Goal: Transaction & Acquisition: Download file/media

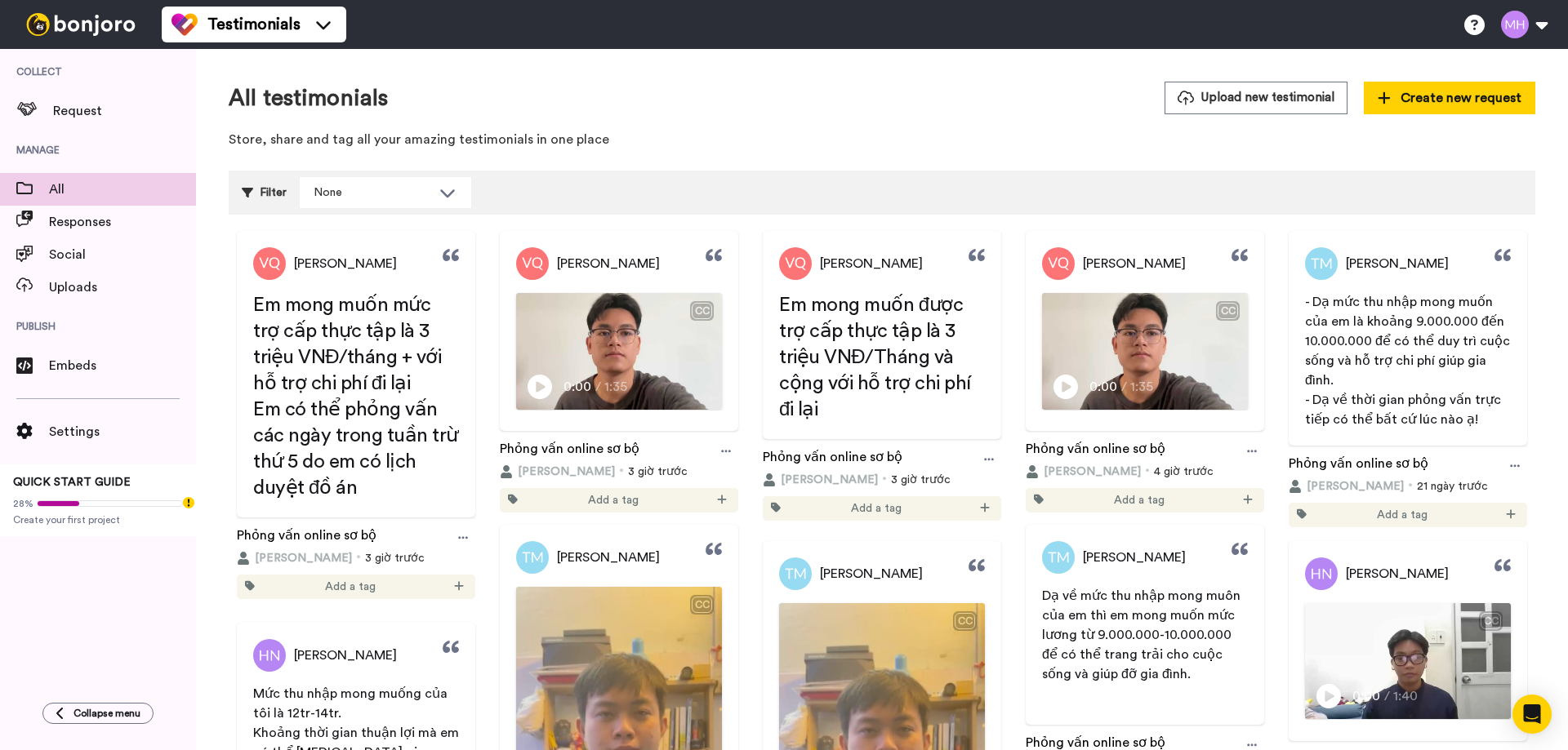
drag, startPoint x: 710, startPoint y: 253, endPoint x: 716, endPoint y: 278, distance: 25.7
click at [710, 253] on icon at bounding box center [714, 256] width 17 height 17
click at [715, 450] on div at bounding box center [726, 451] width 25 height 25
click at [646, 381] on div "Play/Pause 0:00 / 1:35" at bounding box center [618, 393] width 203 height 35
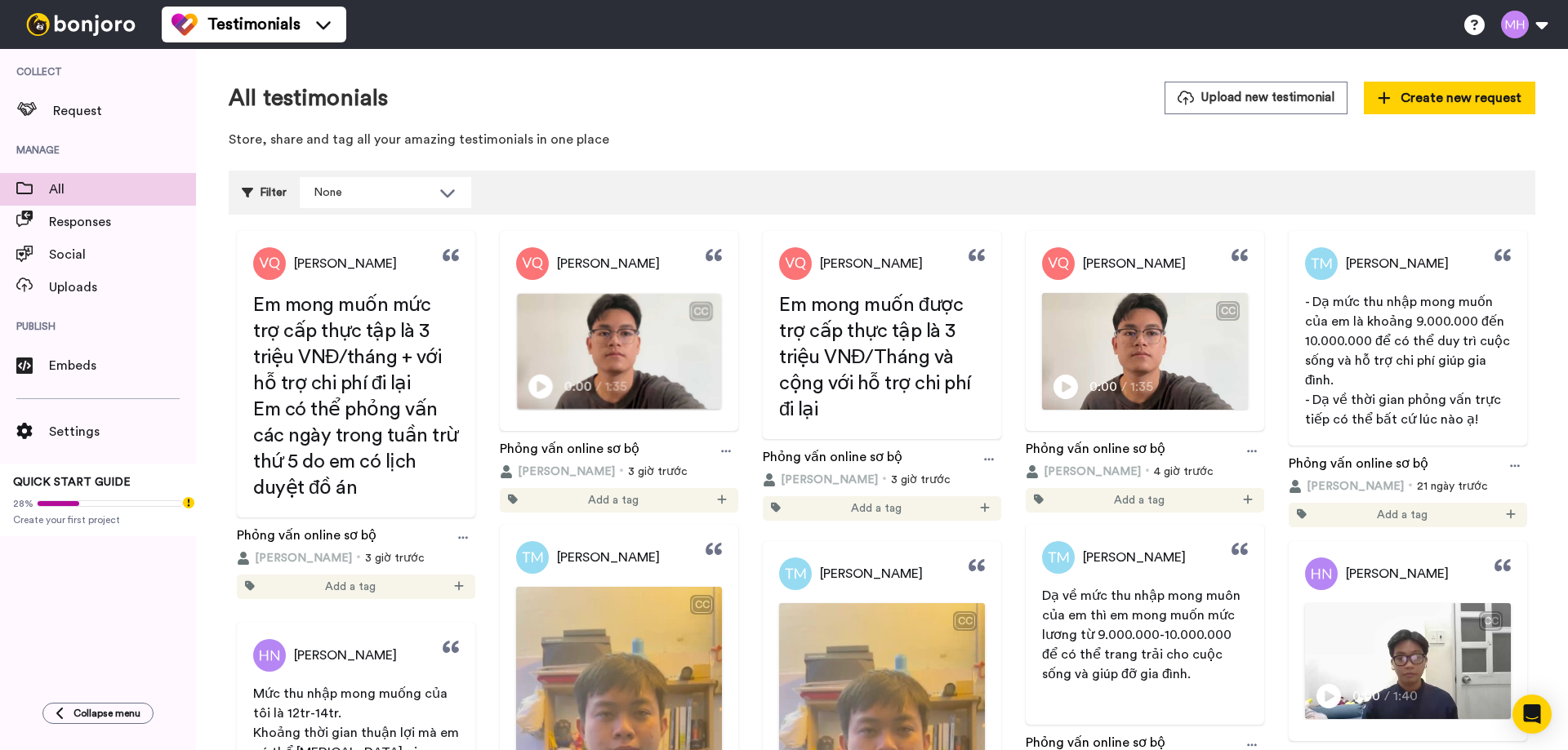
click at [544, 383] on icon at bounding box center [541, 387] width 25 height 25
click at [725, 458] on div at bounding box center [726, 451] width 25 height 25
click at [700, 513] on div "Edit" at bounding box center [689, 512] width 98 height 17
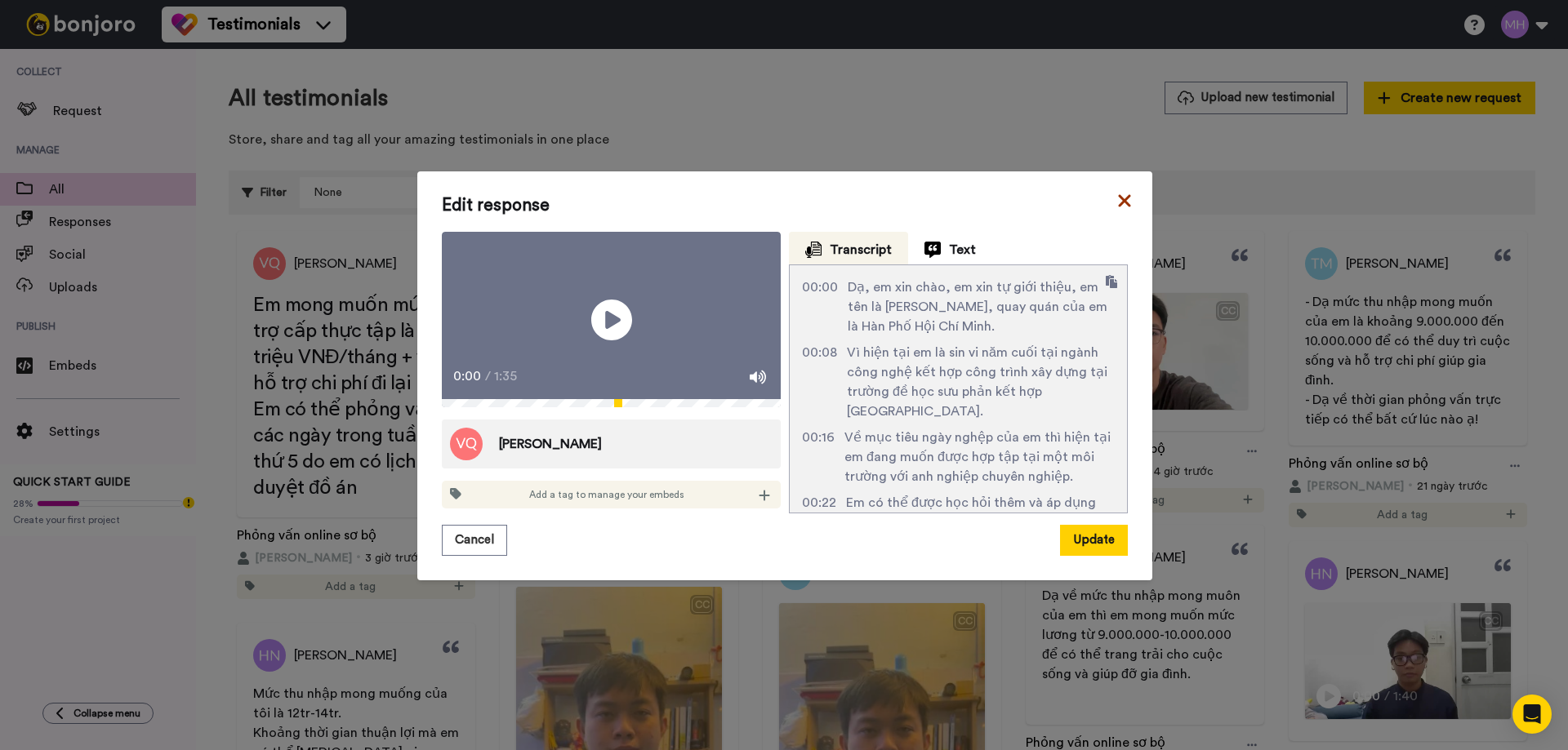
drag, startPoint x: 1114, startPoint y: 194, endPoint x: 1095, endPoint y: 205, distance: 22.0
click at [1118, 196] on icon at bounding box center [1124, 201] width 12 height 12
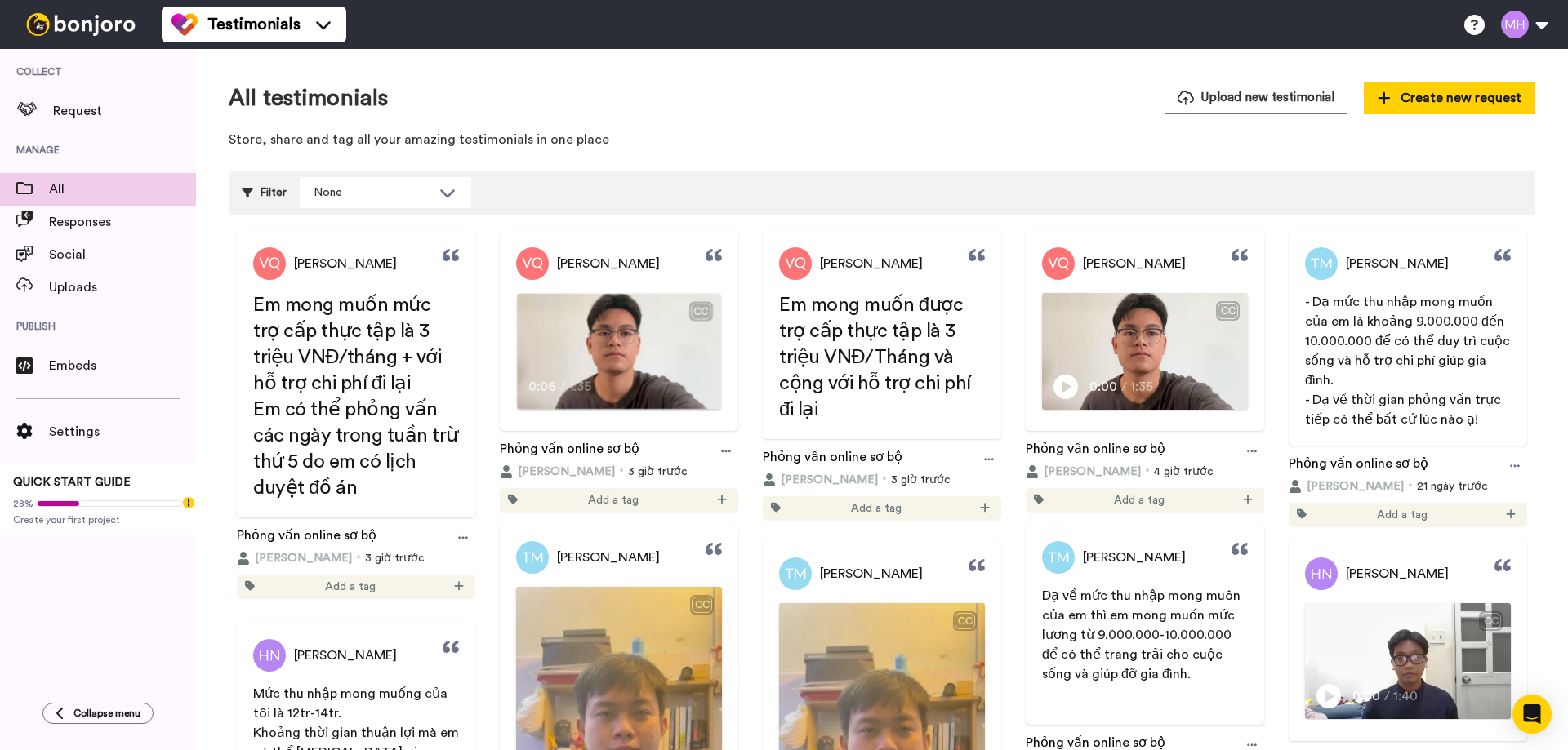
click at [575, 355] on div "Dạ, em xin chào, em xin tự giới thiệu, em tên là Võ Quang Minh, quay quán của em" at bounding box center [618, 357] width 203 height 40
click at [721, 452] on icon at bounding box center [726, 451] width 10 height 12
click at [701, 511] on div "Edit" at bounding box center [689, 512] width 98 height 17
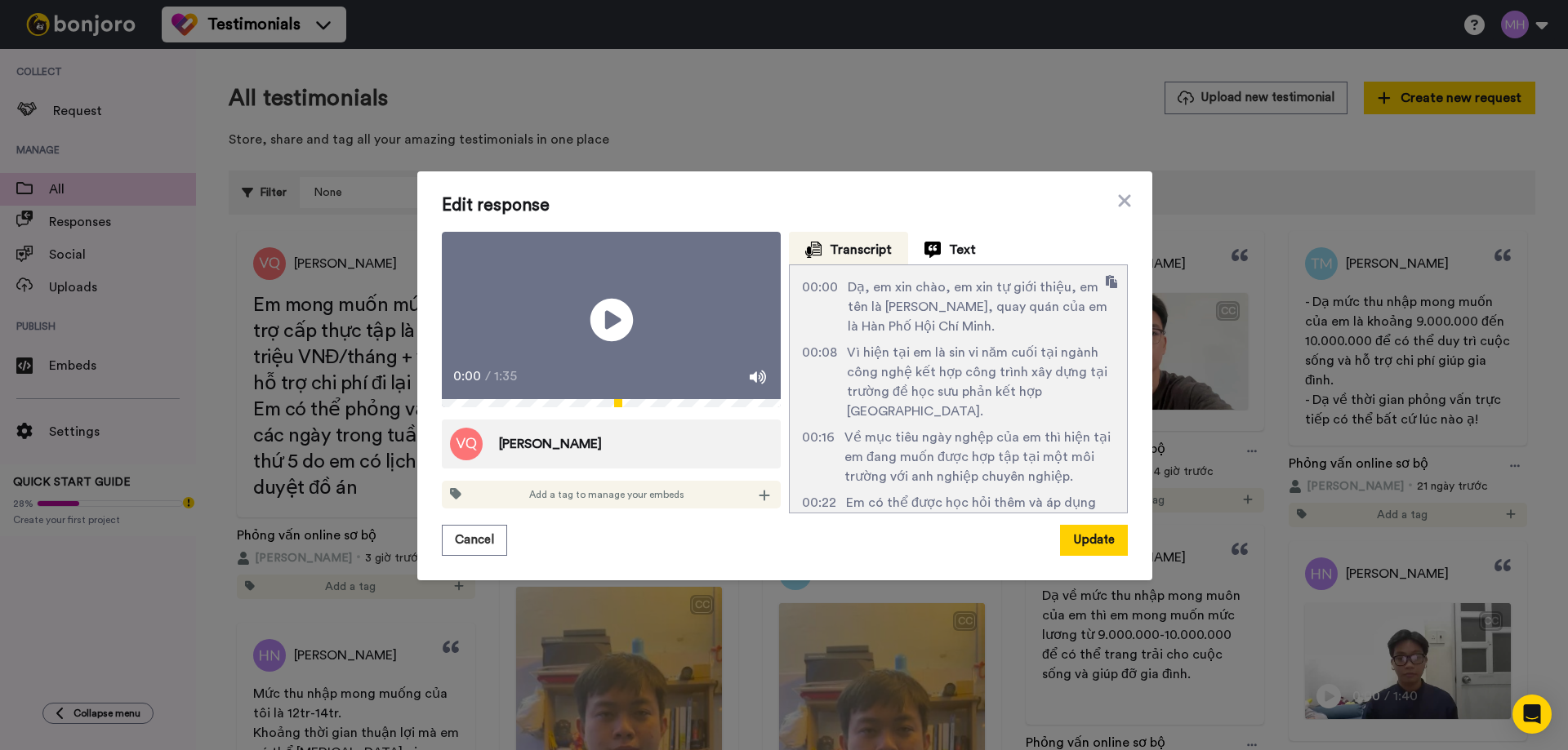
click at [598, 319] on icon "Play/Pause" at bounding box center [612, 319] width 43 height 78
click at [541, 334] on video at bounding box center [611, 319] width 339 height 176
click at [600, 327] on icon "Play/Pause" at bounding box center [612, 319] width 43 height 78
click at [611, 321] on icon "Play/Pause" at bounding box center [612, 319] width 43 height 78
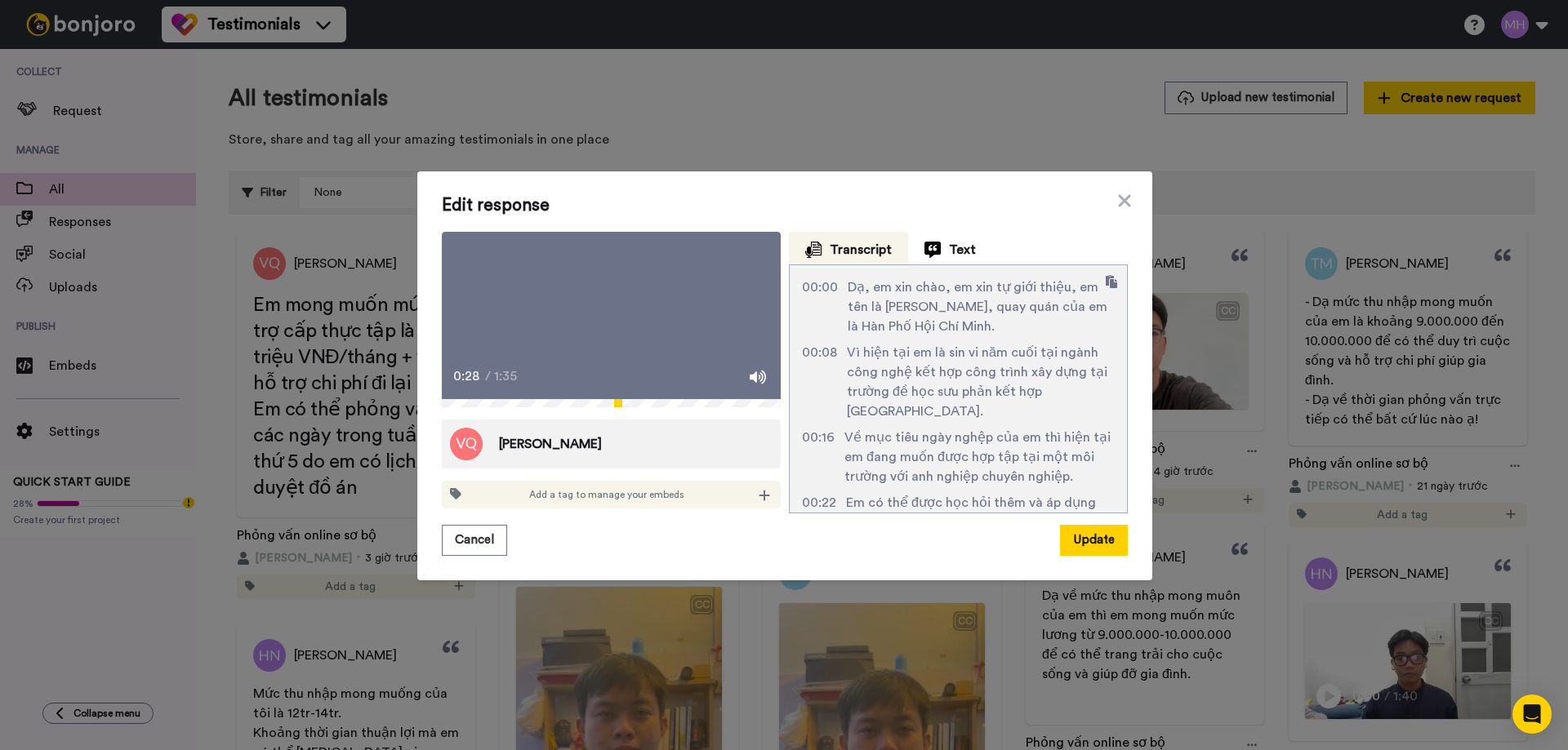
click at [611, 321] on icon "Play/Pause" at bounding box center [612, 319] width 43 height 78
click at [600, 319] on icon "Play/Pause" at bounding box center [612, 319] width 43 height 78
click at [613, 318] on icon "Play/Pause" at bounding box center [612, 319] width 43 height 78
drag, startPoint x: 613, startPoint y: 320, endPoint x: 662, endPoint y: 320, distance: 49.0
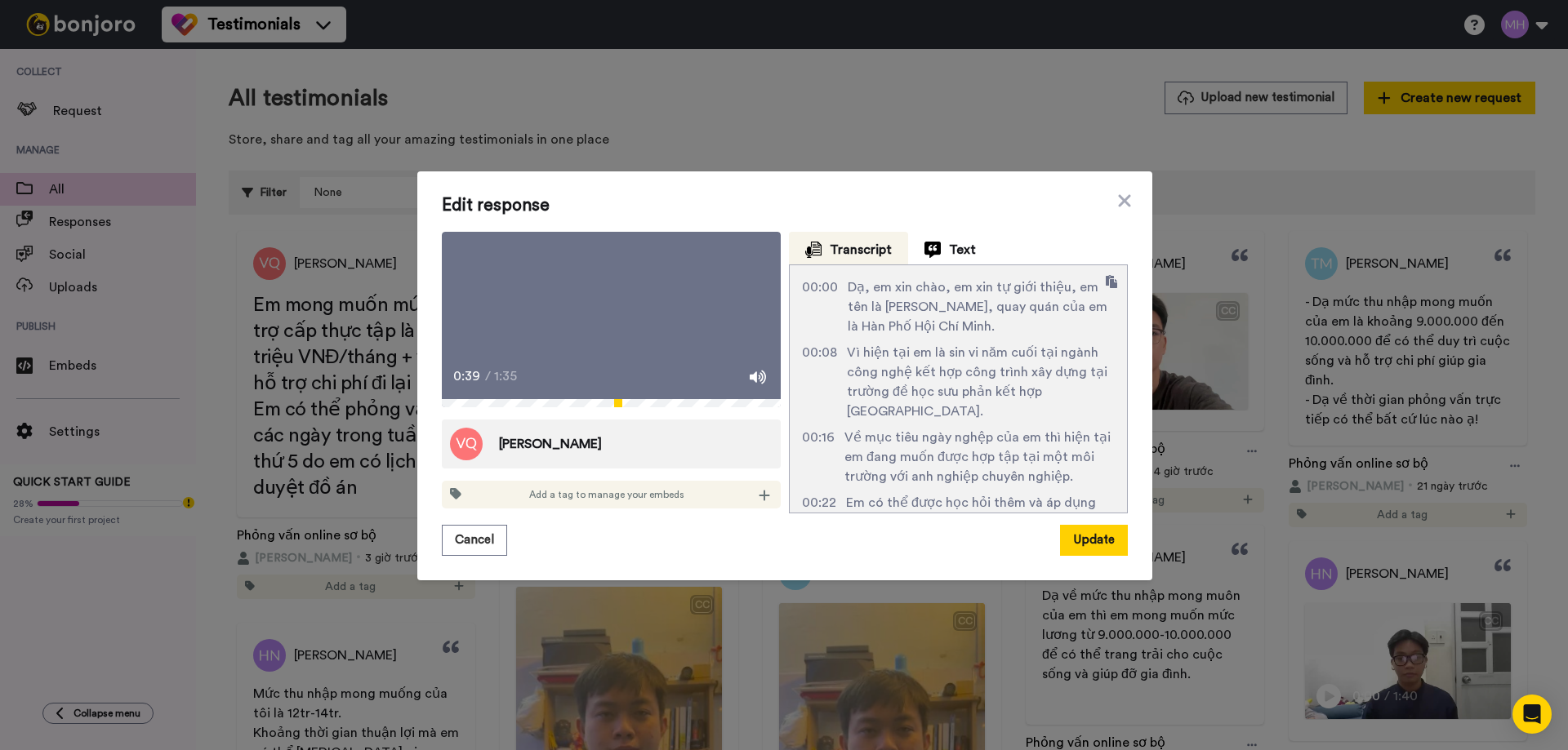
click at [613, 320] on icon at bounding box center [611, 319] width 40 height 40
click at [597, 326] on icon at bounding box center [612, 319] width 43 height 43
click at [574, 399] on div "0:48 / 1:35" at bounding box center [611, 382] width 339 height 35
click at [607, 306] on icon at bounding box center [612, 319] width 43 height 43
click at [560, 399] on div "0:42 / 1:35" at bounding box center [611, 382] width 339 height 35
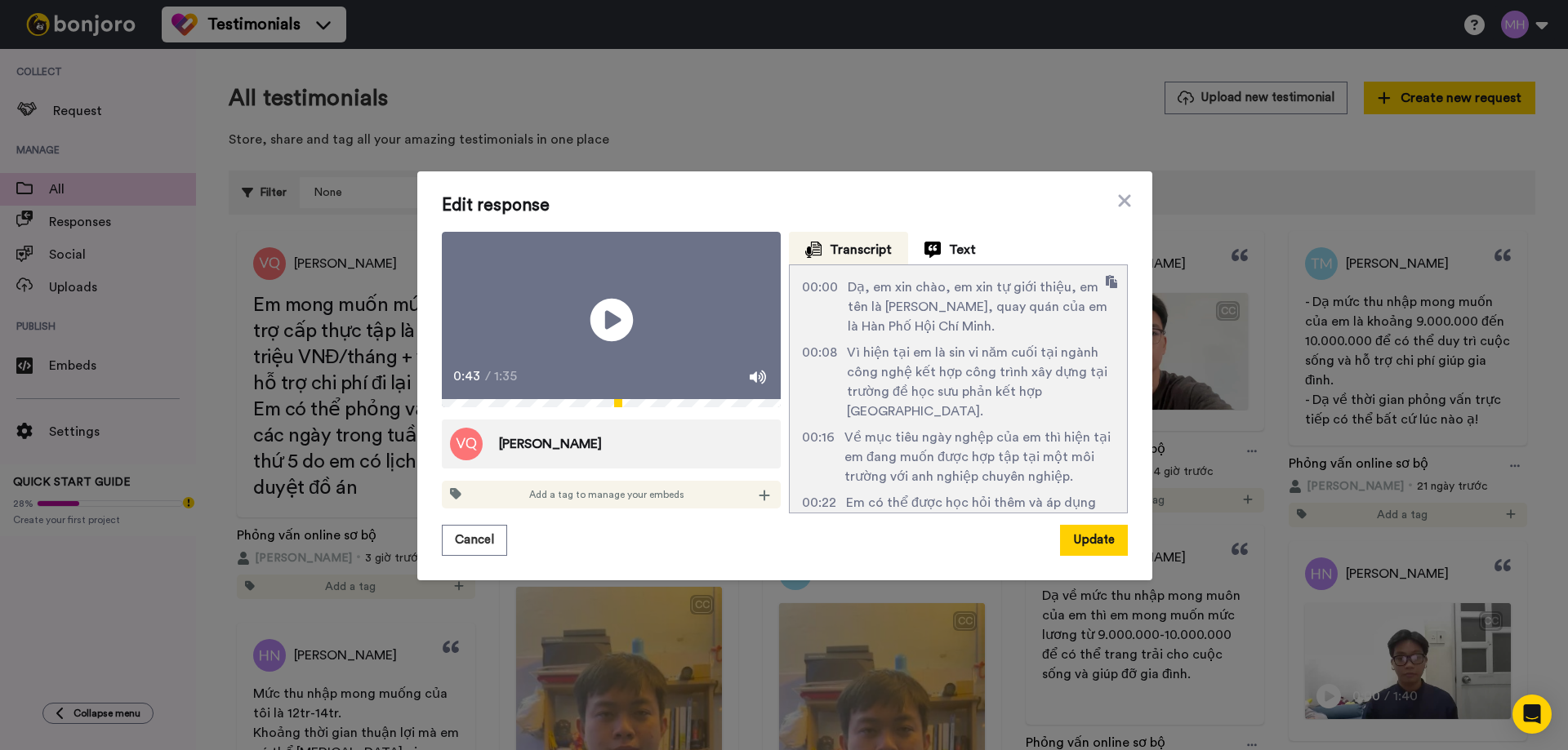
click at [602, 309] on icon at bounding box center [612, 319] width 43 height 43
click at [593, 356] on div "Play/Pause" at bounding box center [611, 319] width 40 height 73
click at [590, 331] on icon at bounding box center [612, 319] width 43 height 43
click at [611, 333] on icon at bounding box center [612, 319] width 43 height 43
click at [593, 317] on icon at bounding box center [612, 319] width 43 height 43
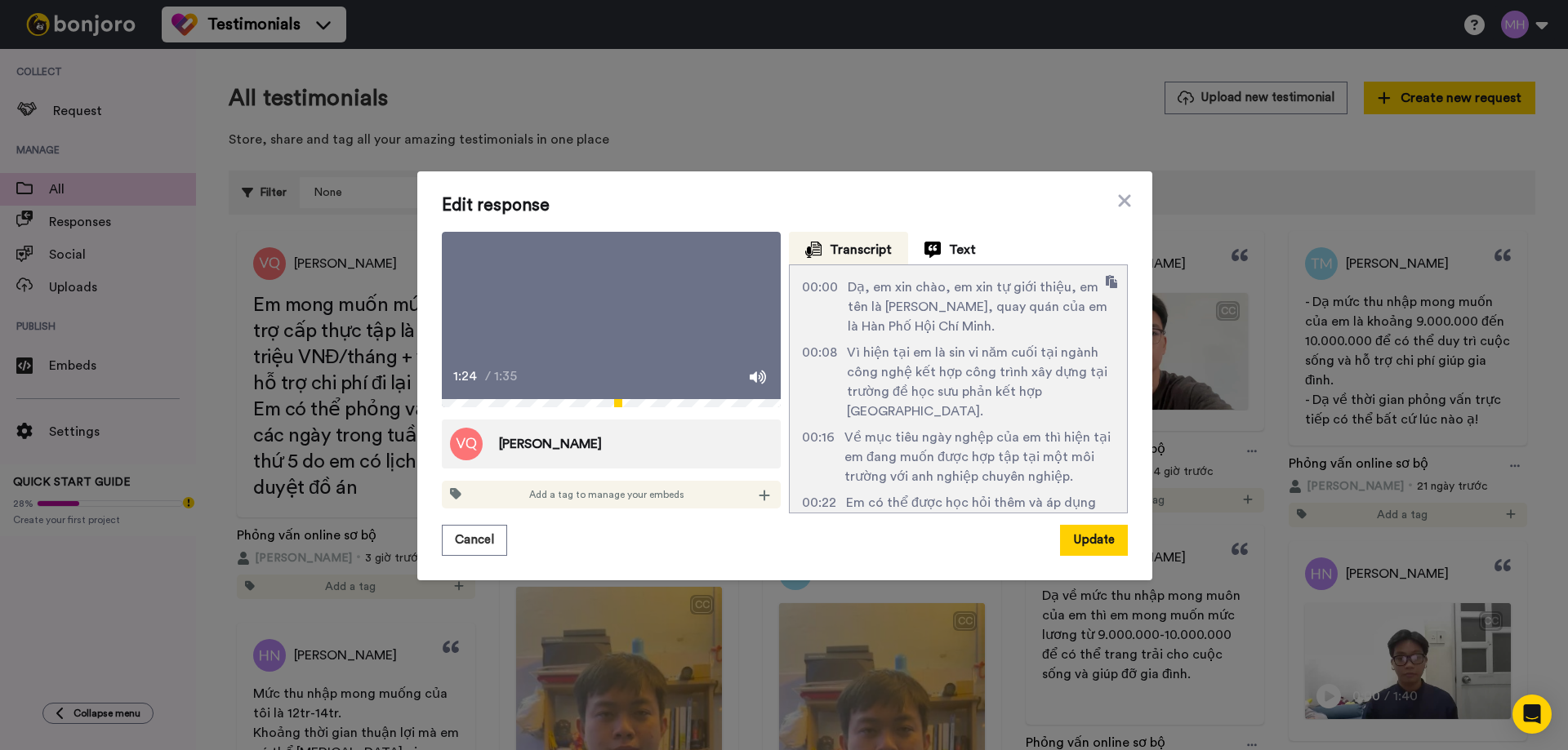
click at [635, 338] on video at bounding box center [611, 319] width 339 height 176
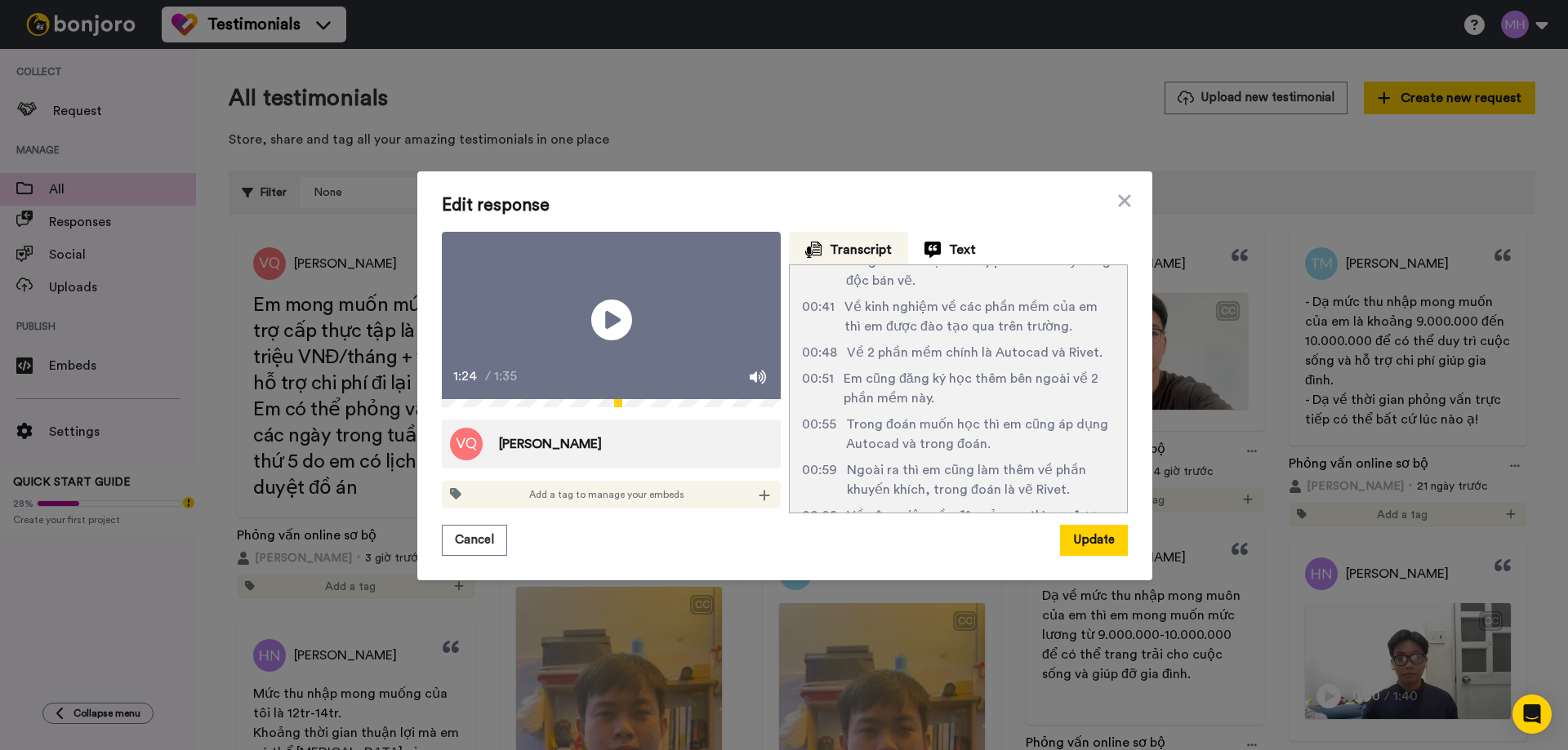
scroll to position [533, 0]
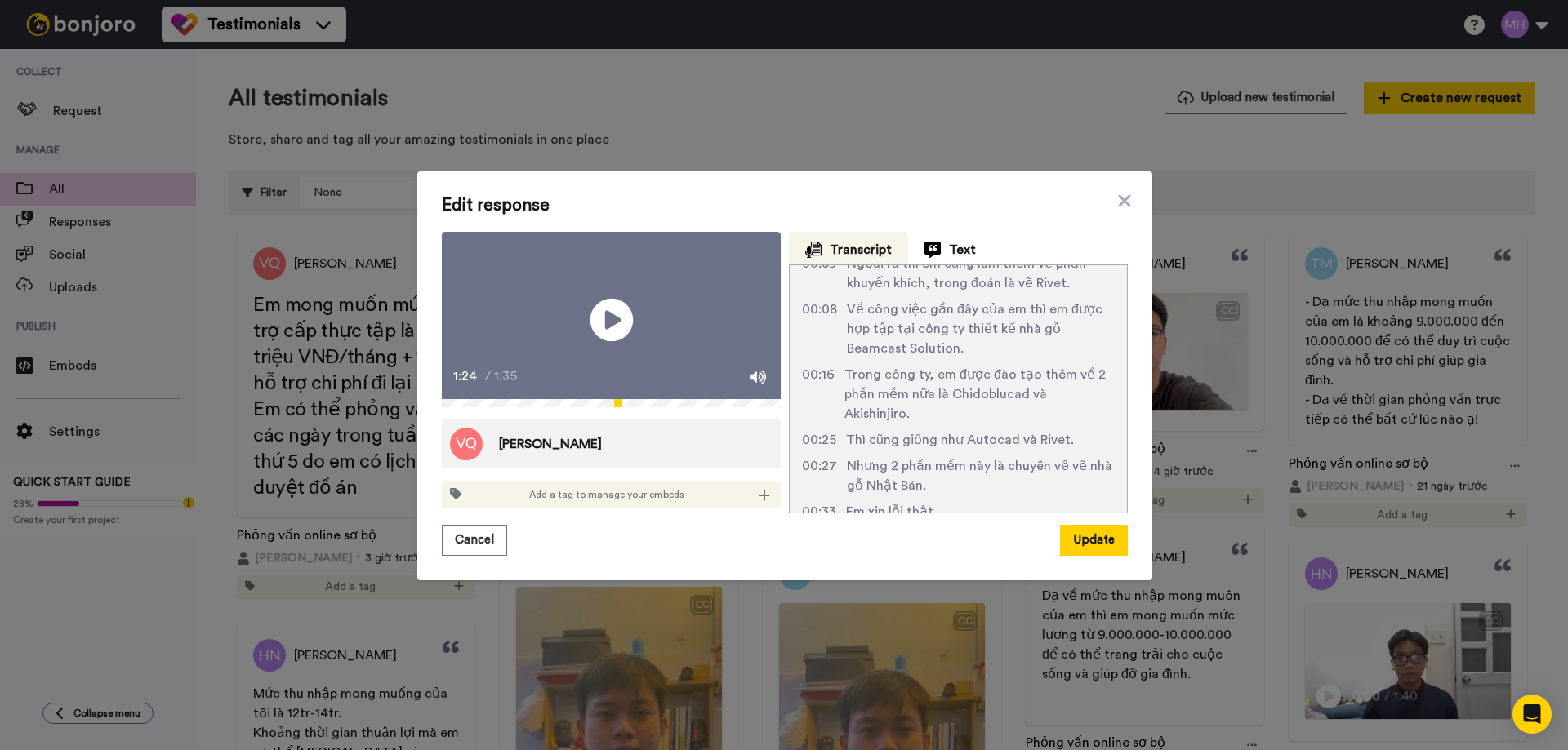
click at [599, 317] on icon "Play/Pause" at bounding box center [612, 319] width 43 height 78
click at [631, 333] on video at bounding box center [611, 319] width 339 height 176
click at [599, 321] on icon "Play/Pause" at bounding box center [612, 319] width 43 height 78
click at [571, 344] on video at bounding box center [611, 319] width 339 height 176
click at [1122, 191] on icon at bounding box center [1125, 201] width 17 height 20
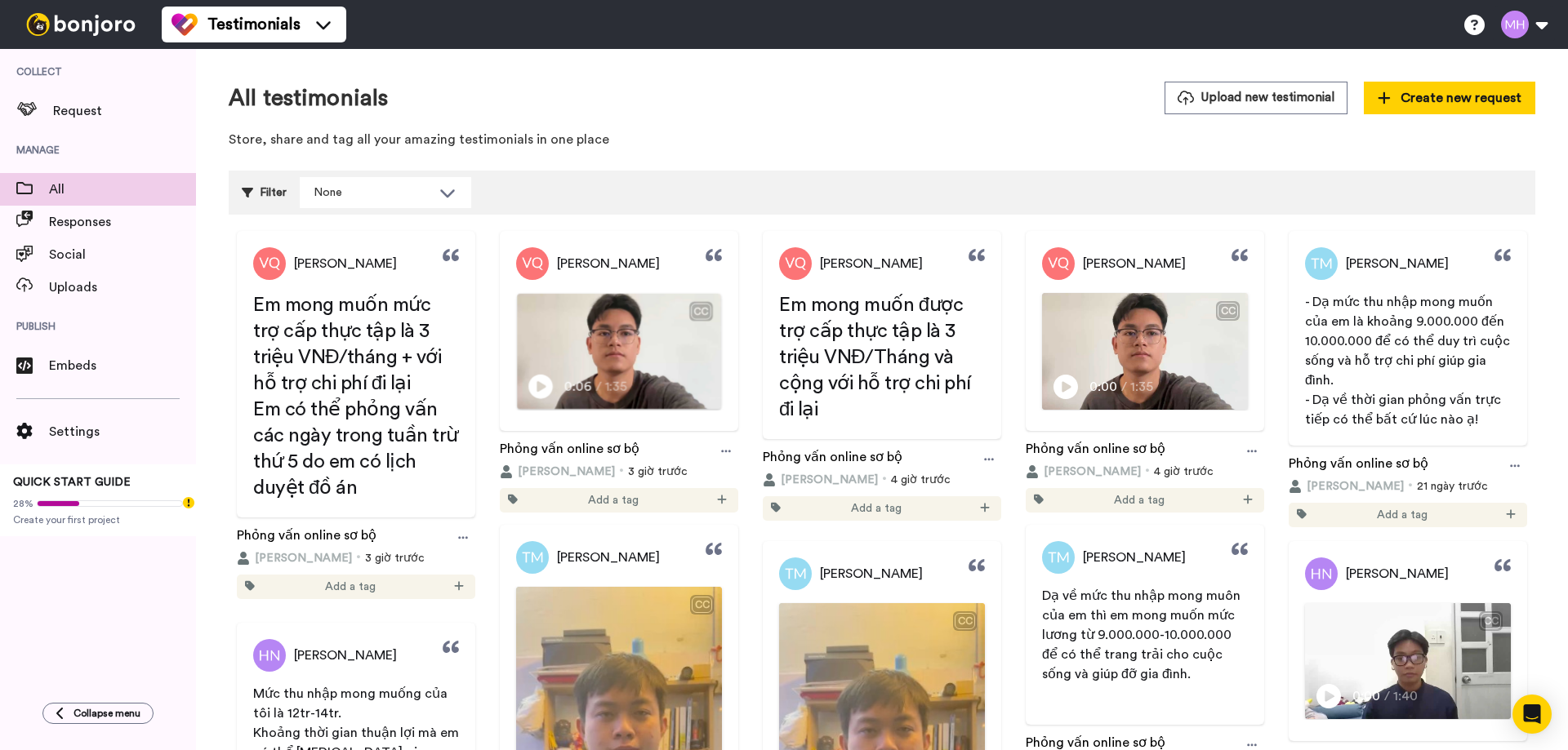
click at [450, 254] on icon at bounding box center [451, 256] width 17 height 17
click at [62, 212] on span "Responses" at bounding box center [122, 222] width 147 height 20
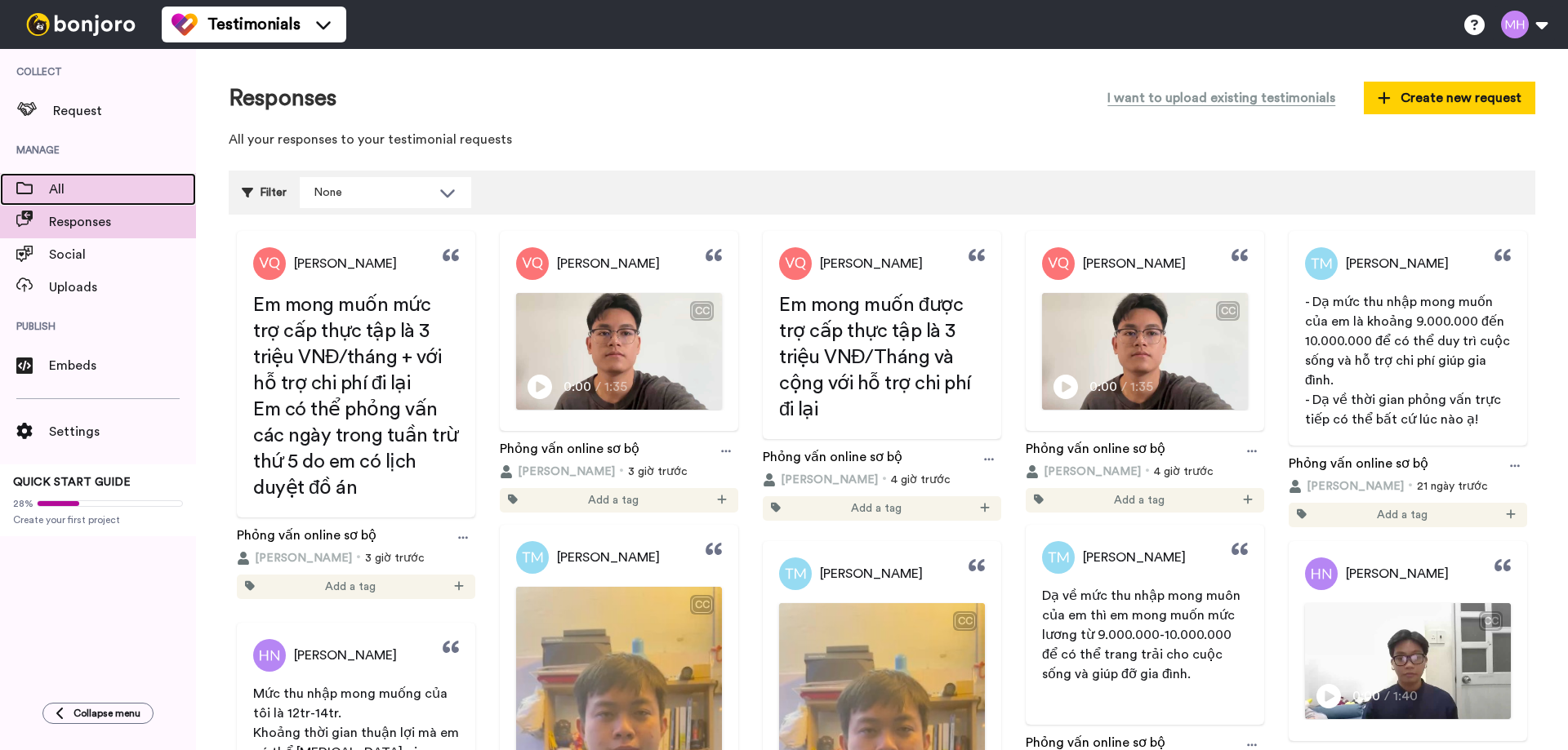
click at [62, 191] on span "All" at bounding box center [122, 190] width 147 height 20
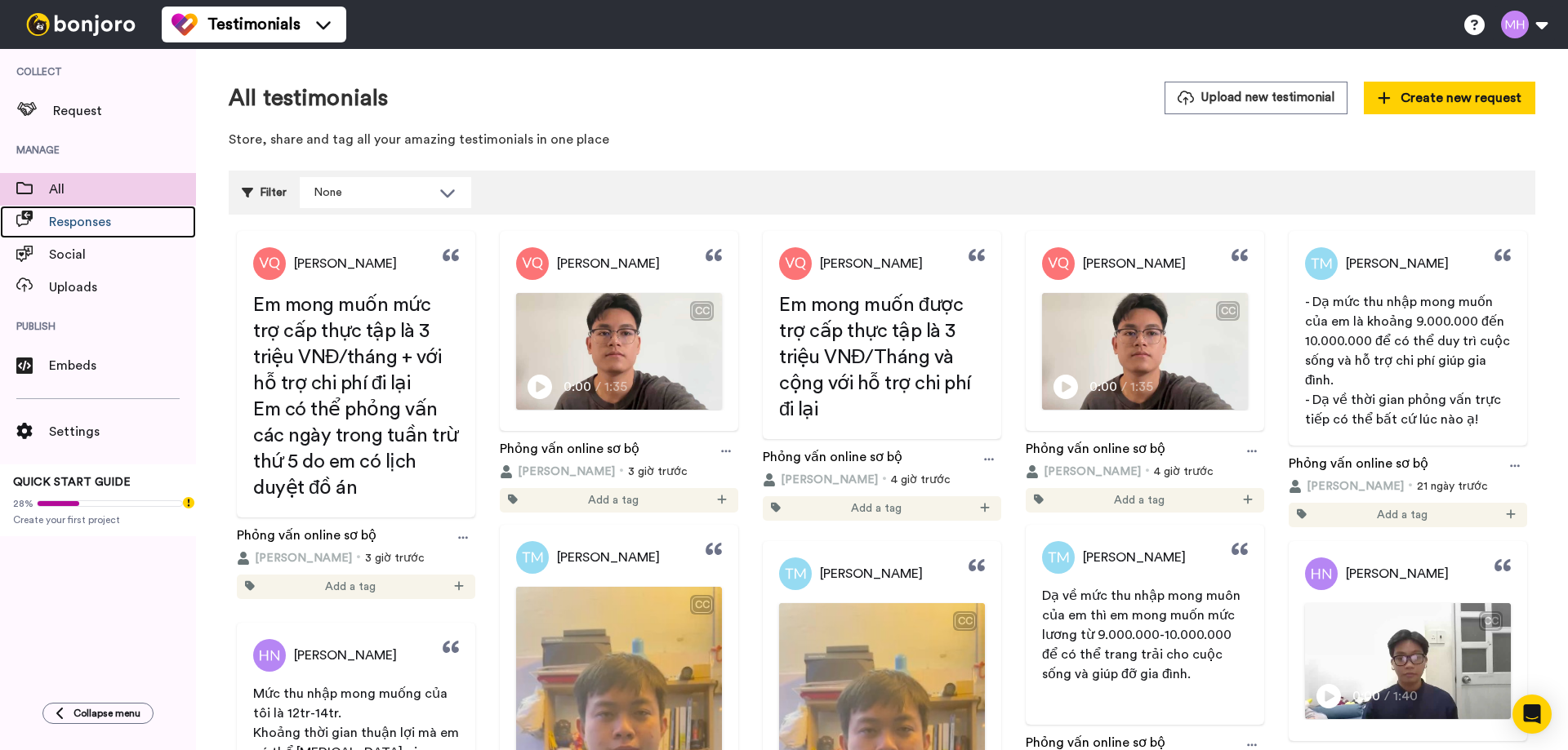
click at [65, 221] on span "Responses" at bounding box center [122, 222] width 147 height 20
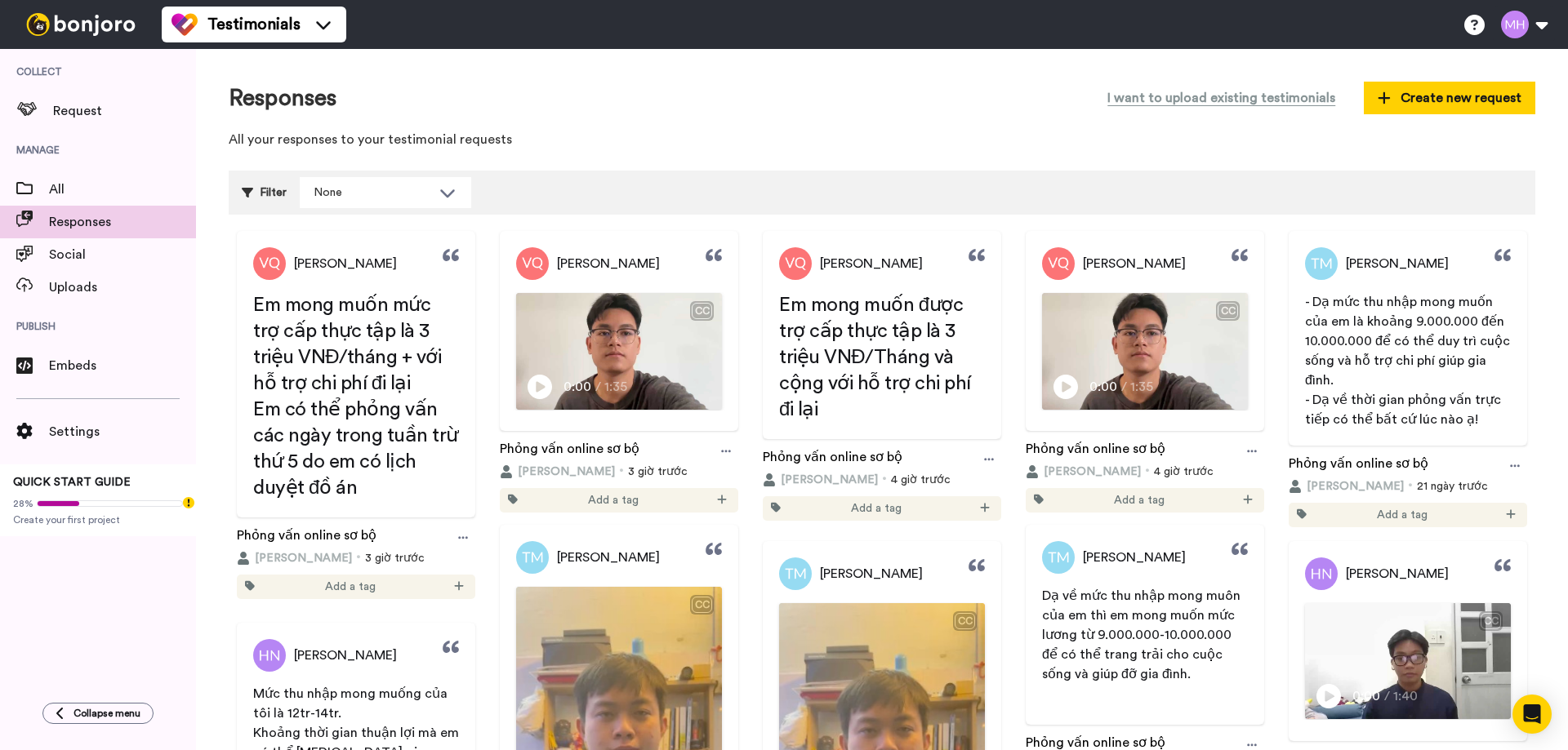
click at [87, 88] on span "Collect" at bounding box center [98, 71] width 196 height 45
click at [88, 116] on span "Request" at bounding box center [124, 111] width 143 height 20
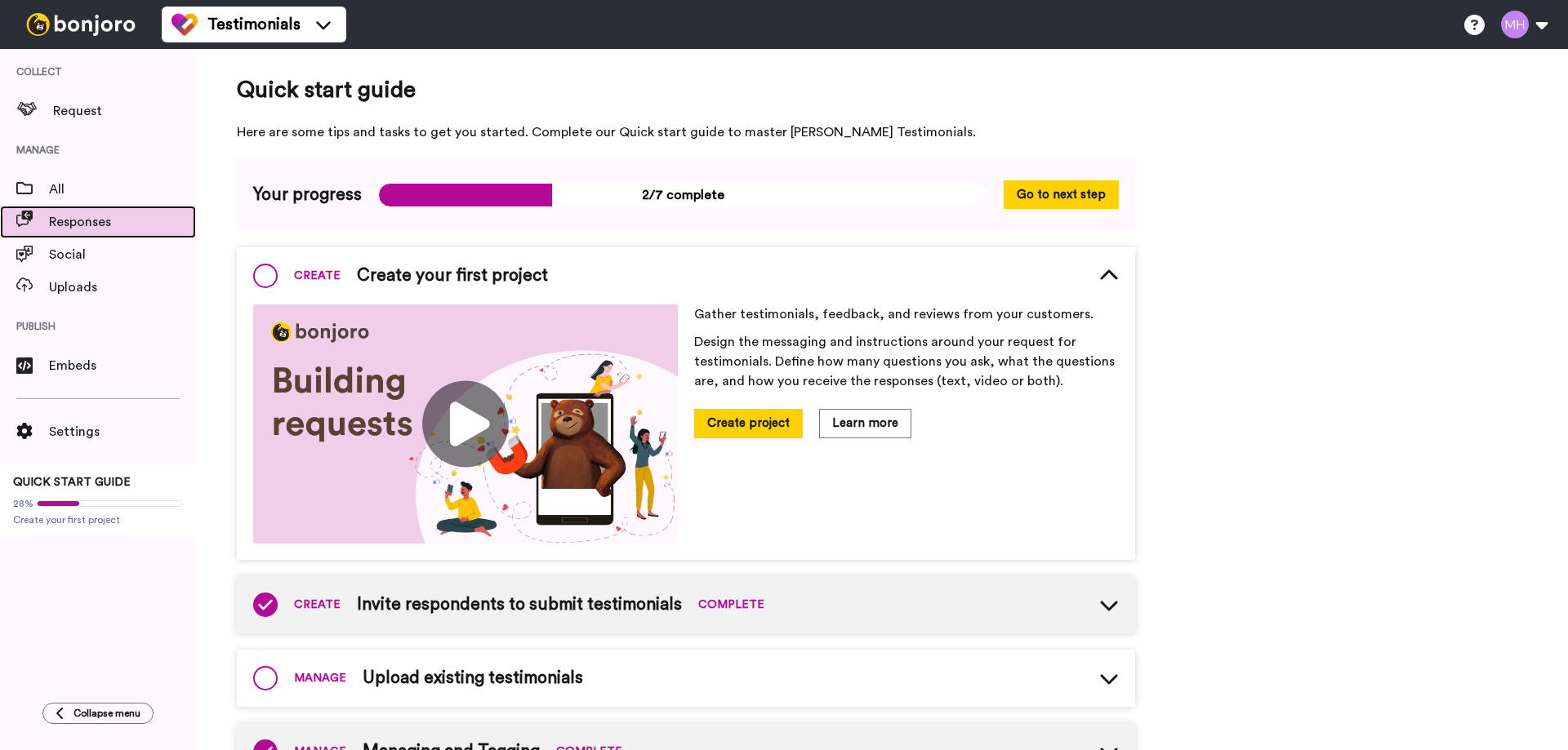
click at [92, 218] on span "Responses" at bounding box center [122, 222] width 147 height 20
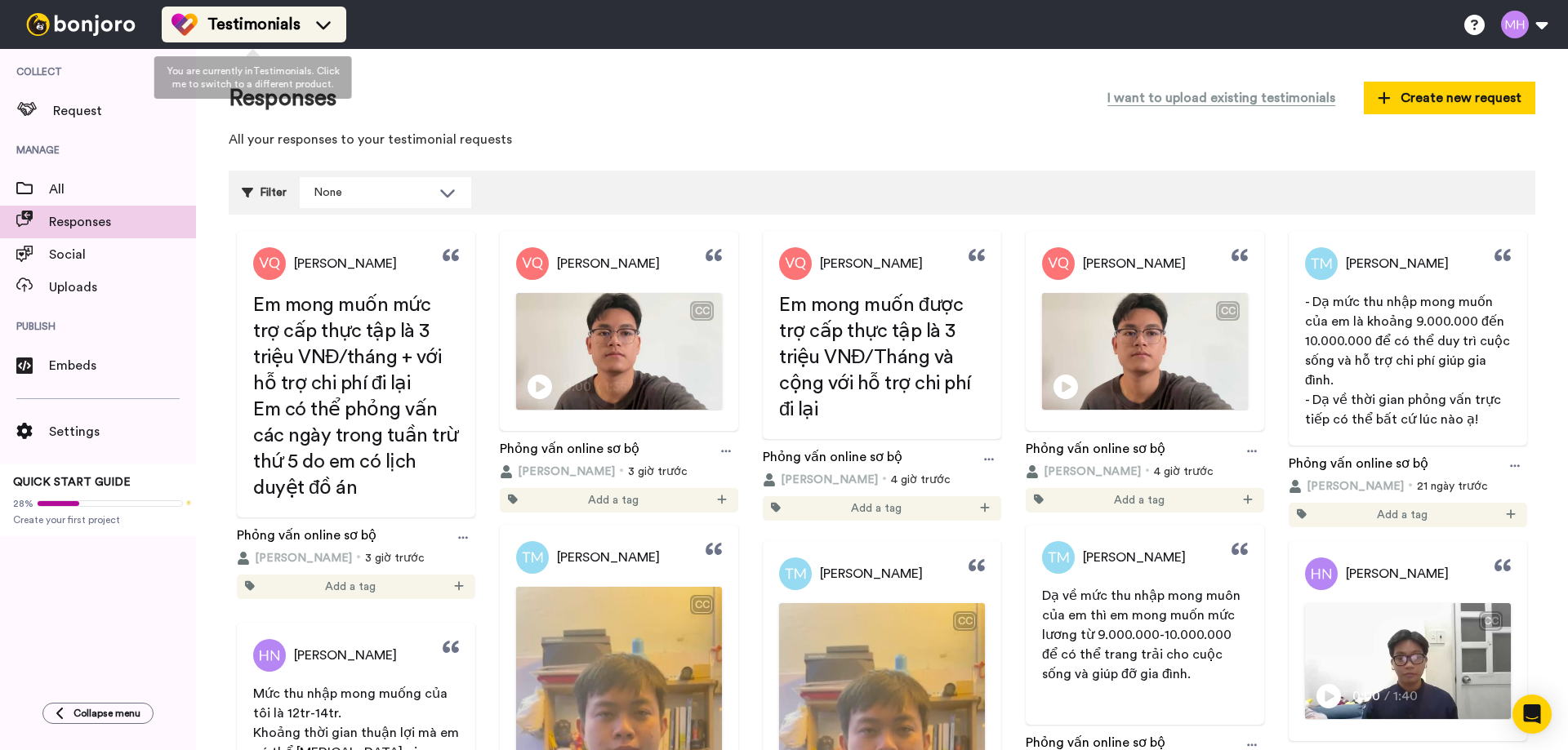
click at [324, 33] on div "Testimonials" at bounding box center [254, 25] width 165 height 26
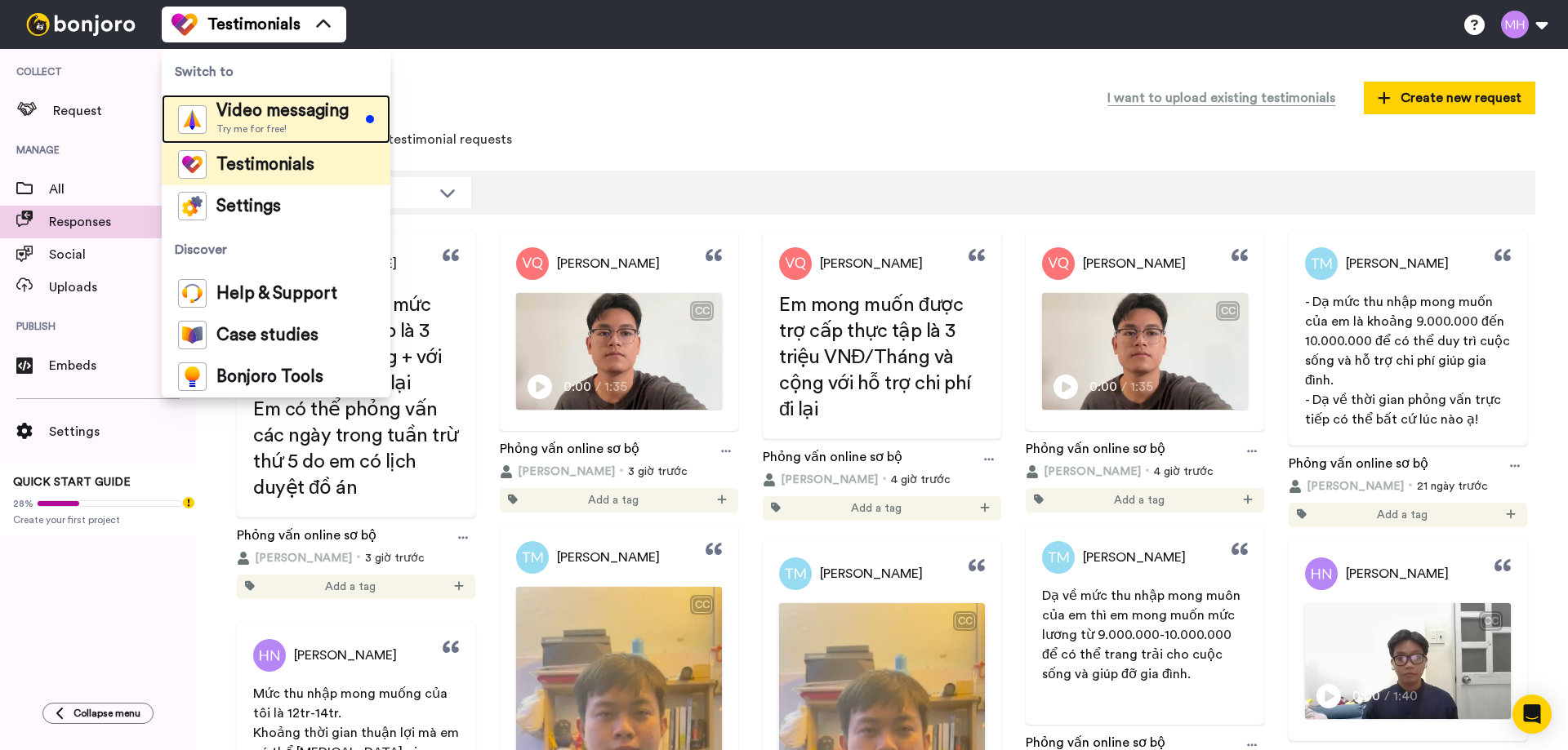
click at [303, 120] on div "Video messaging Try me for free!" at bounding box center [282, 120] width 132 height 33
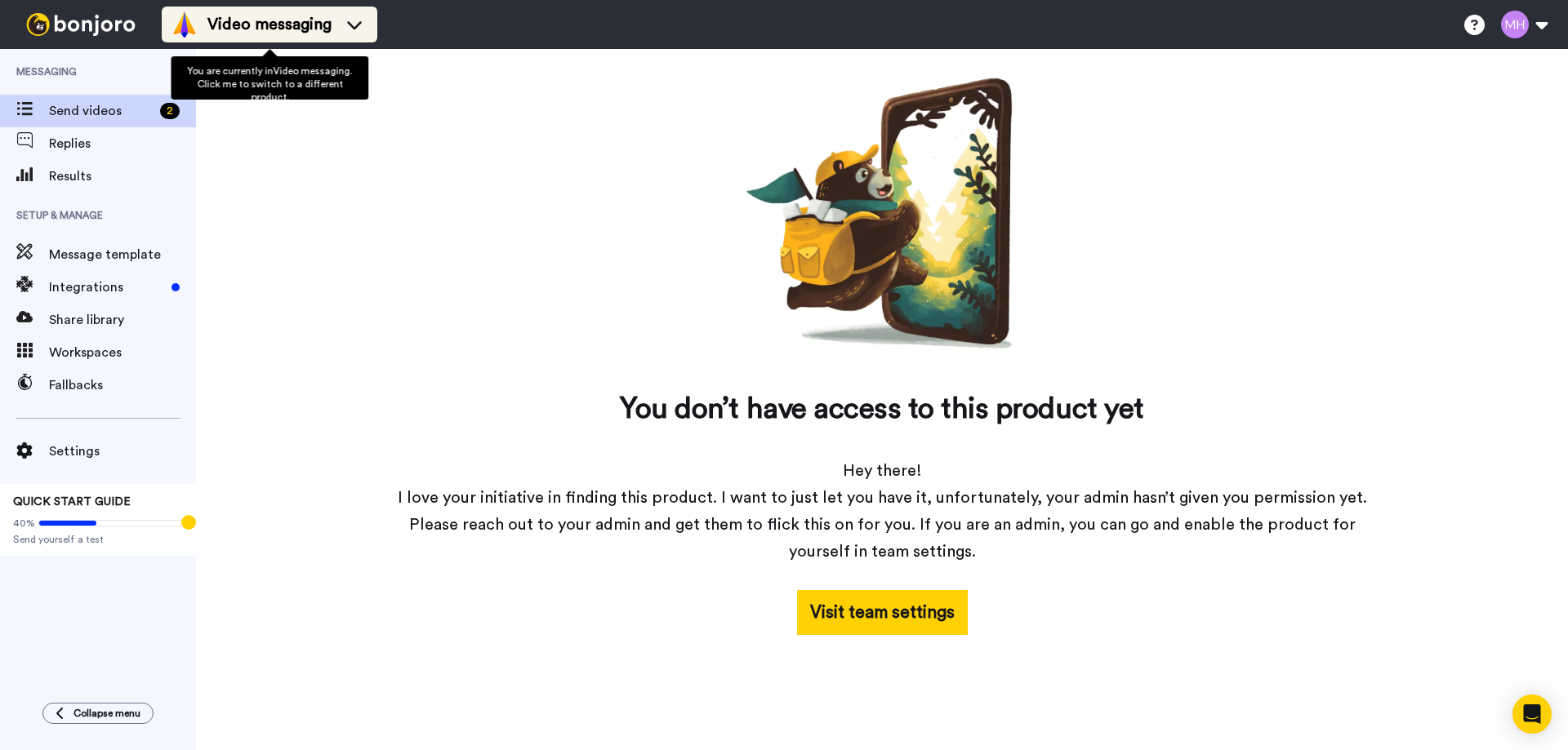
click at [247, 32] on span "Video messaging" at bounding box center [269, 25] width 124 height 23
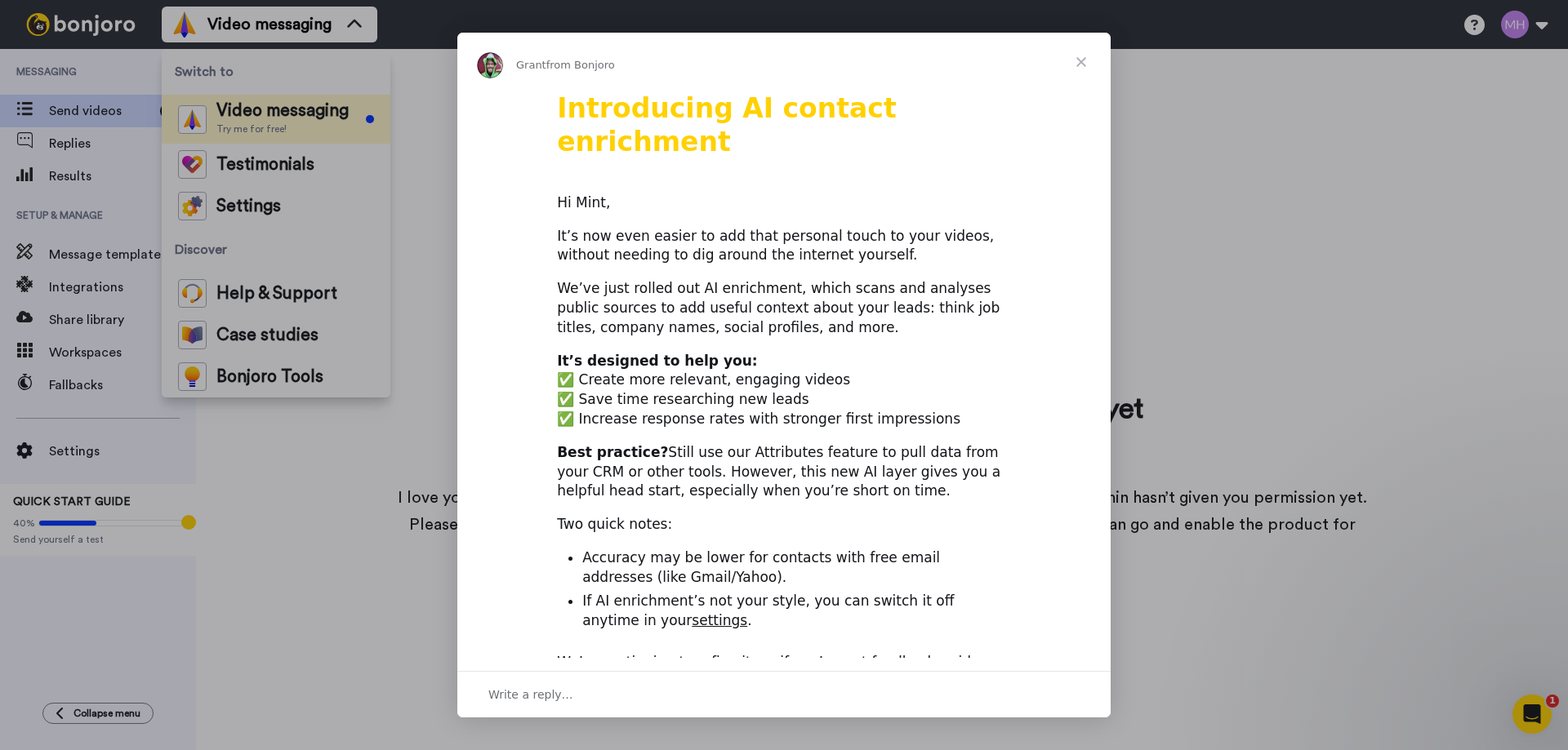
click at [247, 162] on div "Intercom messenger" at bounding box center [784, 375] width 1568 height 750
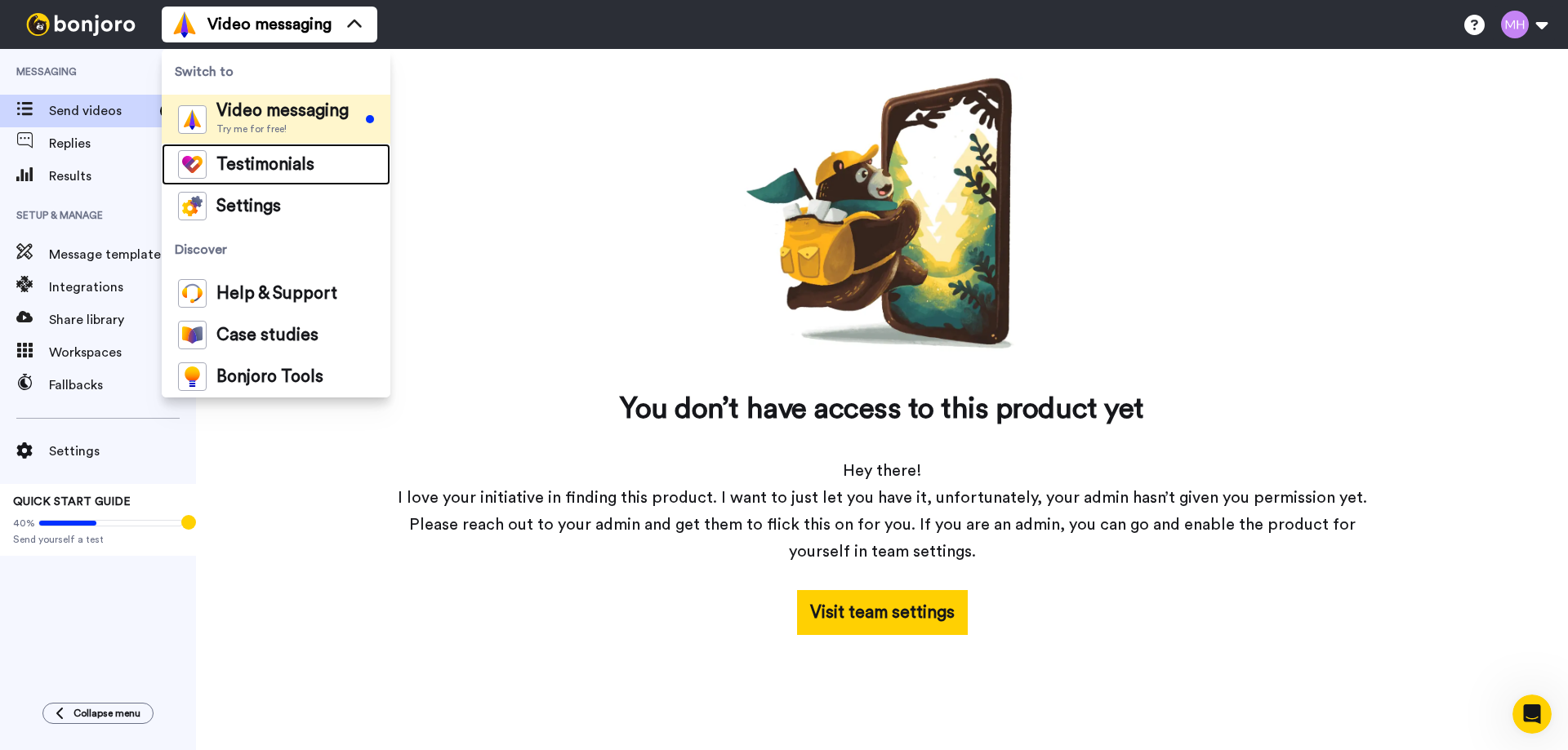
click at [247, 162] on span "Testimonials" at bounding box center [265, 165] width 98 height 17
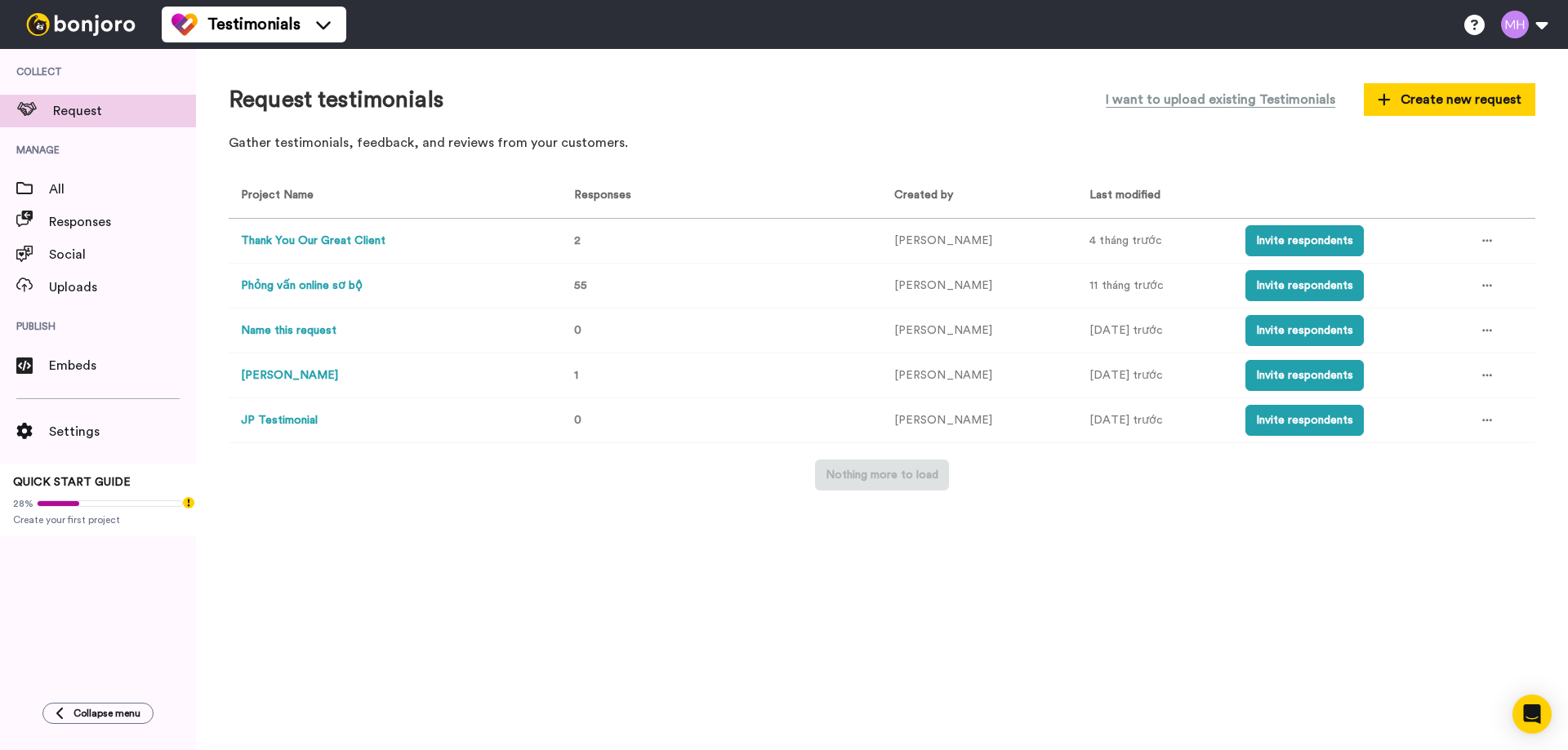
click at [323, 282] on button "Phỏng vấn online sơ bộ" at bounding box center [301, 285] width 121 height 17
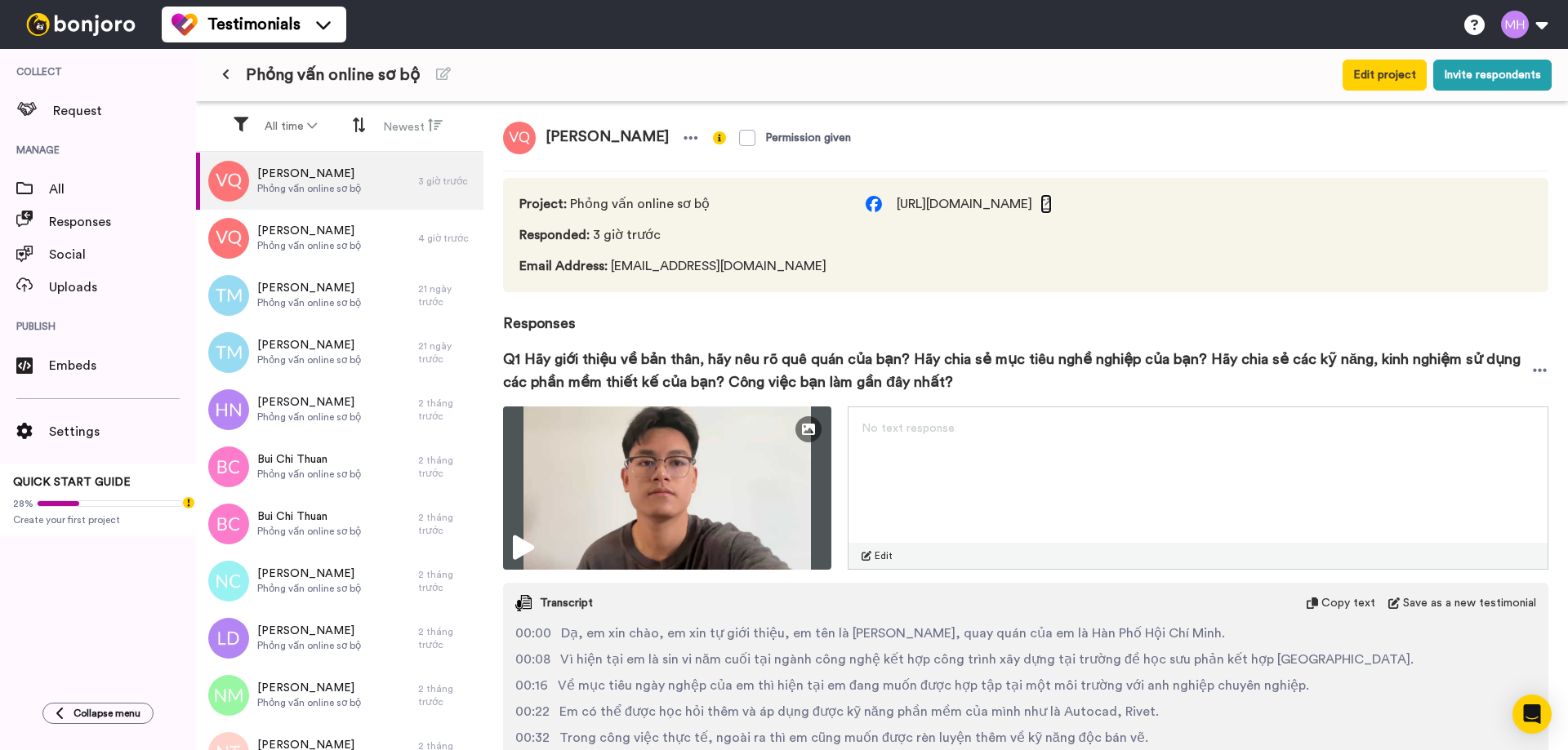
click at [1052, 205] on icon at bounding box center [1046, 204] width 12 height 12
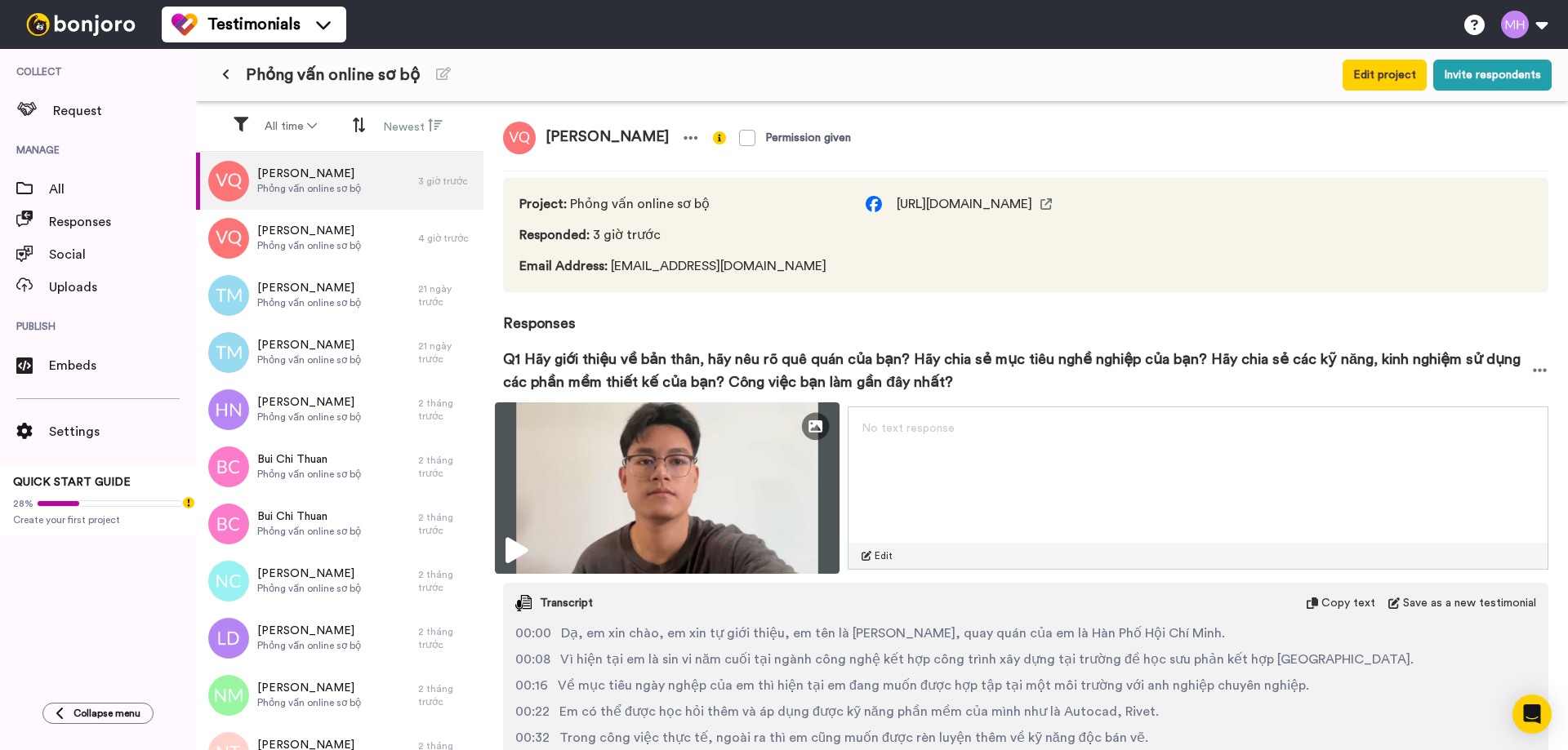
drag, startPoint x: 692, startPoint y: 491, endPoint x: 707, endPoint y: 470, distance: 25.8
click at [707, 470] on img at bounding box center [668, 488] width 345 height 172
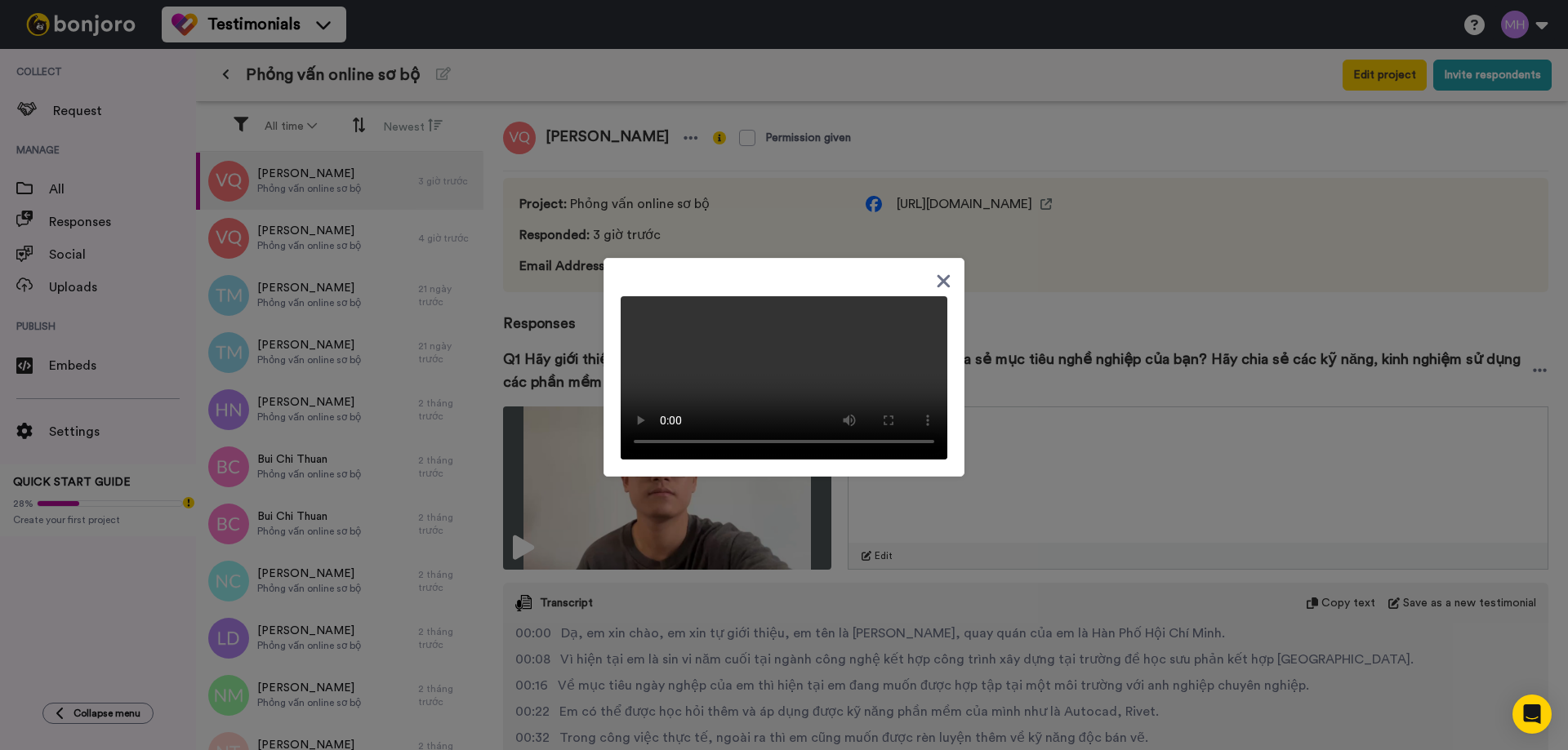
click at [936, 271] on icon at bounding box center [943, 281] width 16 height 21
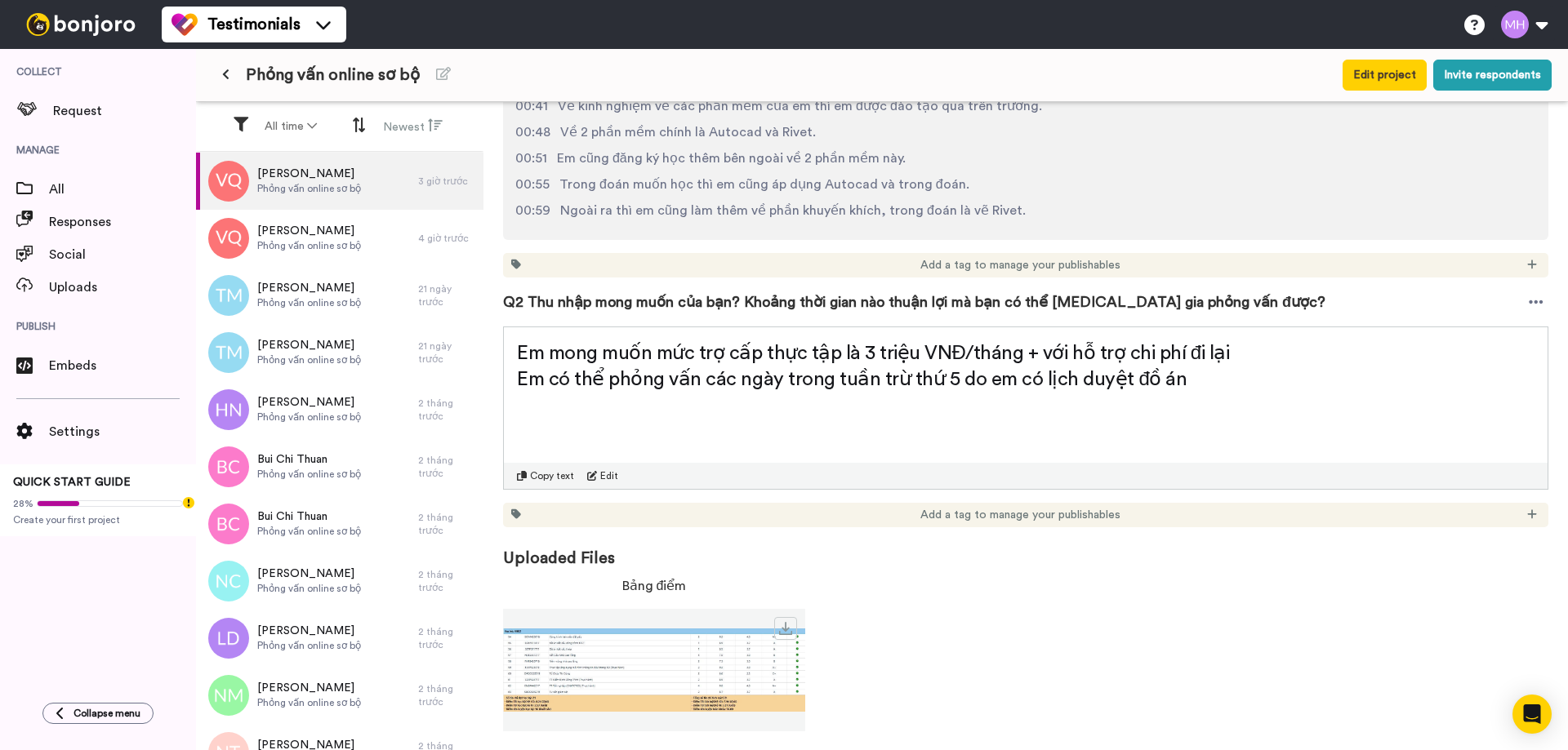
scroll to position [662, 0]
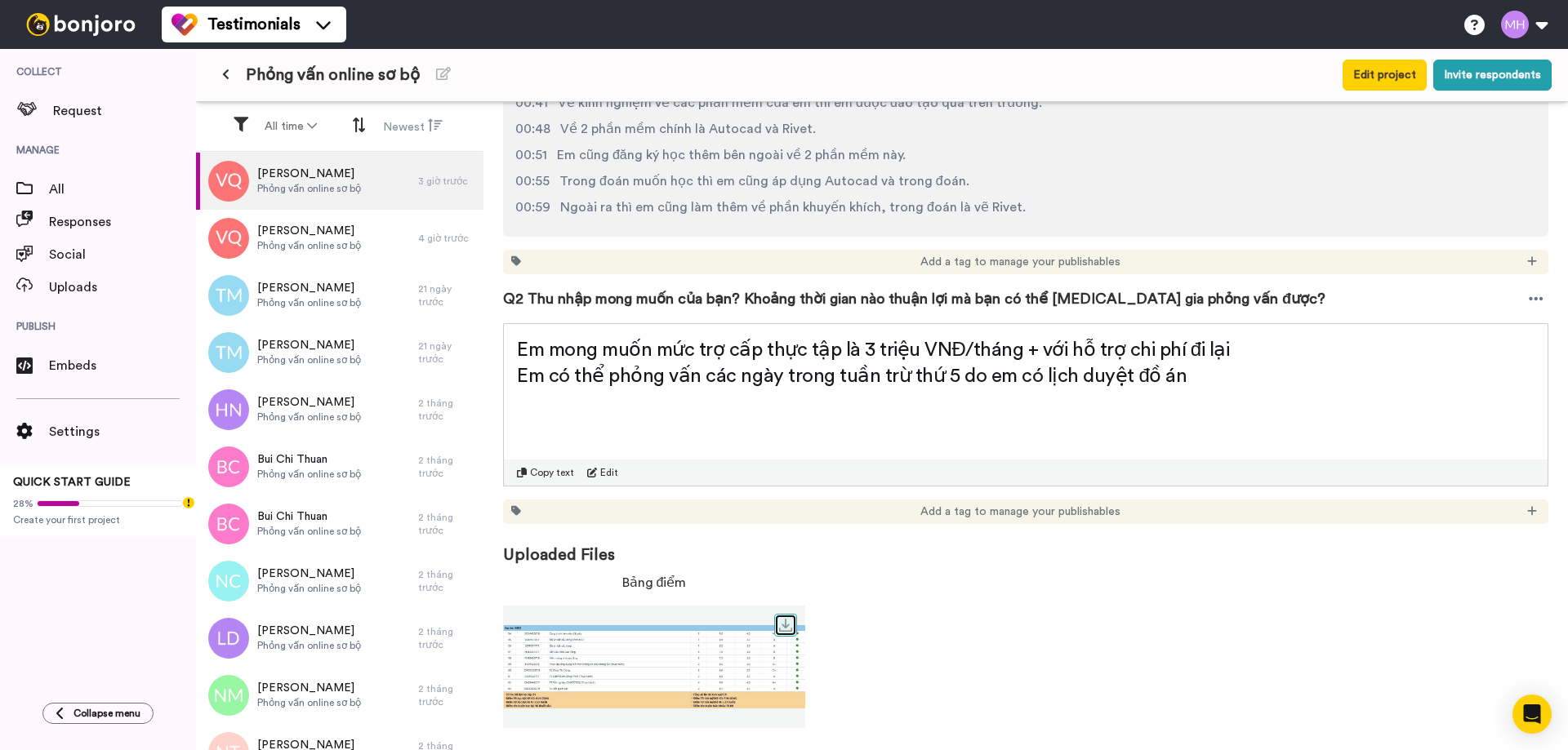
click at [789, 620] on icon at bounding box center [786, 625] width 13 height 13
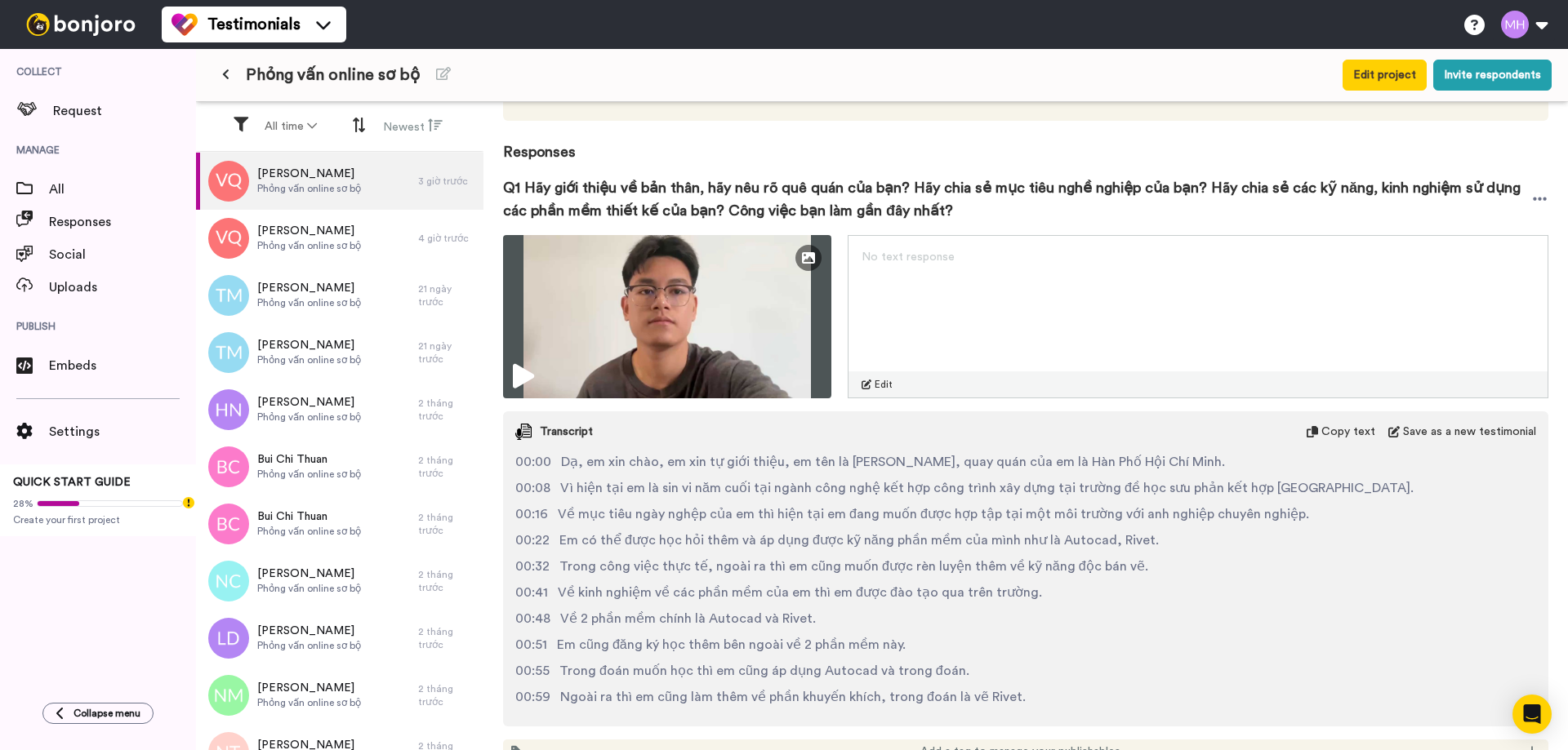
scroll to position [0, 0]
